Goal: Task Accomplishment & Management: Manage account settings

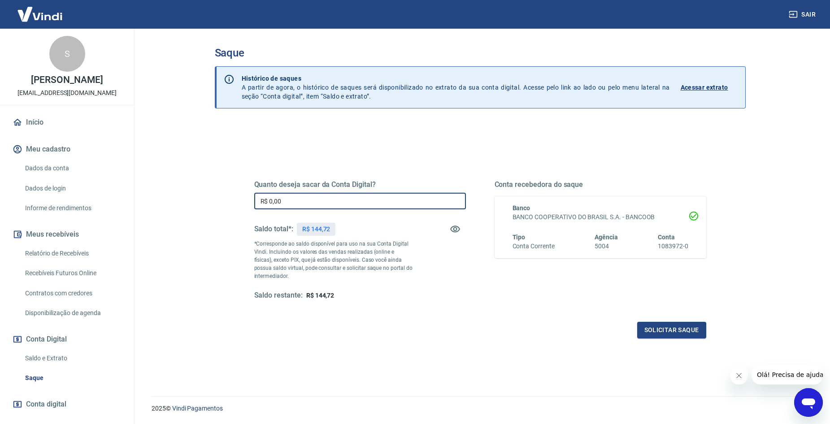
click at [369, 205] on input "R$ 0,00" at bounding box center [360, 201] width 212 height 17
type input "R$ 144,72"
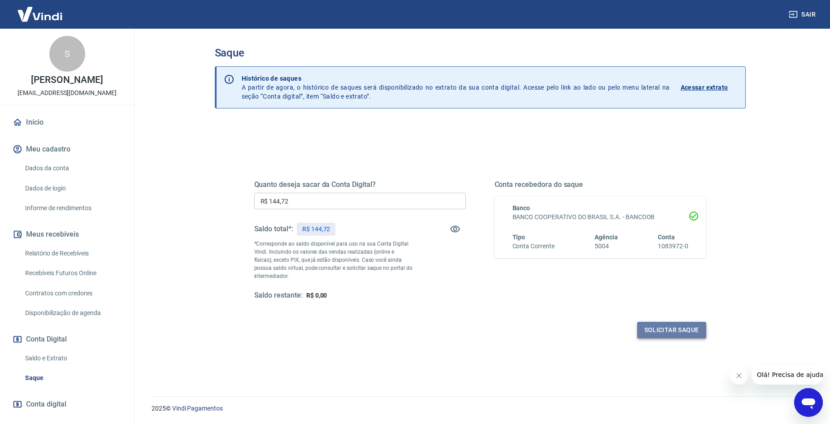
click at [666, 327] on button "Solicitar saque" at bounding box center [672, 330] width 69 height 17
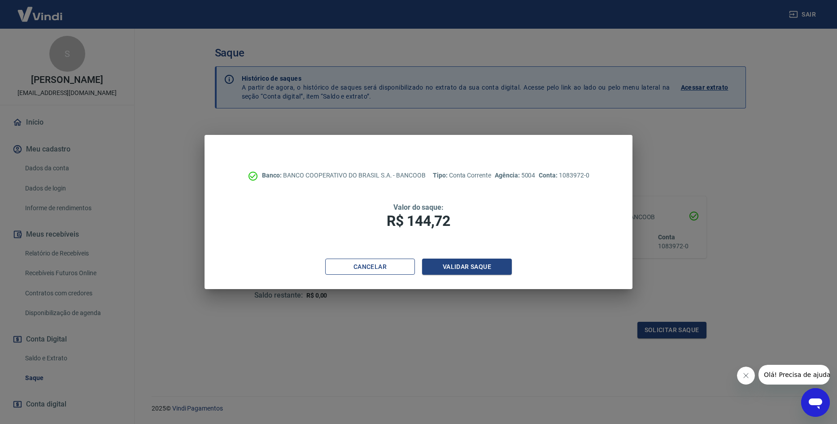
click at [398, 266] on button "Cancelar" at bounding box center [370, 267] width 90 height 17
